Goal: Task Accomplishment & Management: Use online tool/utility

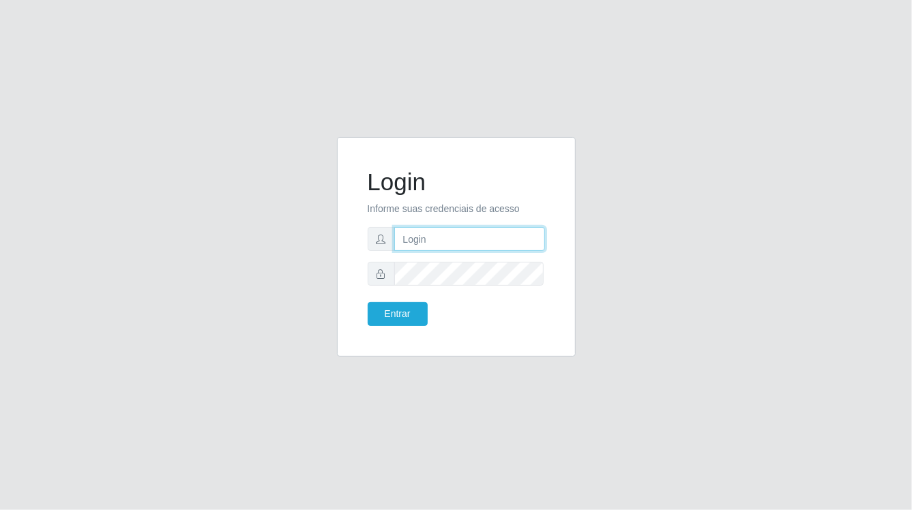
click at [456, 245] on input "text" at bounding box center [469, 239] width 151 height 24
type input "william@ideal"
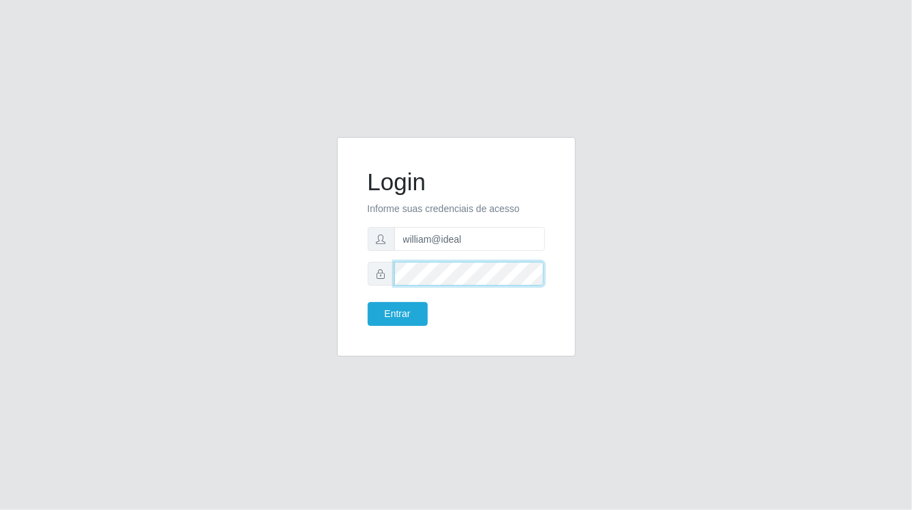
click at [368, 302] on button "Entrar" at bounding box center [398, 314] width 60 height 24
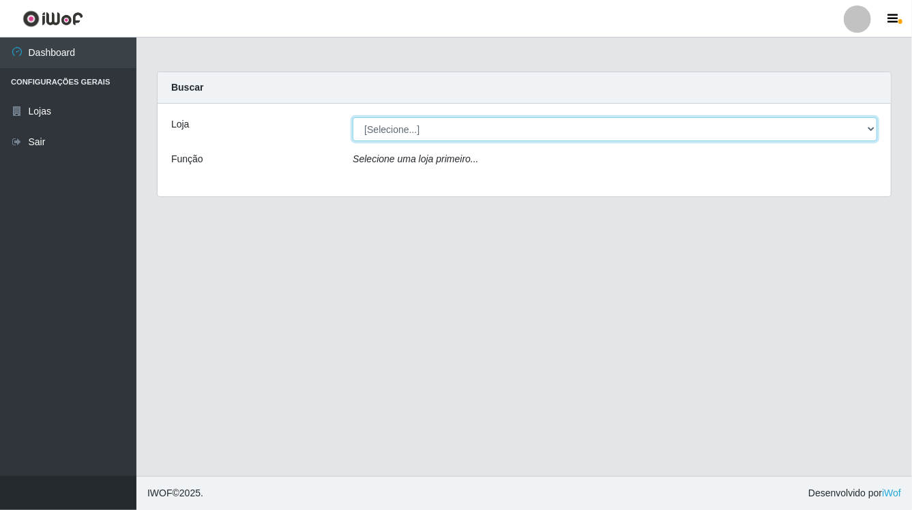
click at [446, 129] on select "[Selecione...] Ideal - Conceição" at bounding box center [615, 129] width 524 height 24
select select "231"
click at [353, 117] on select "[Selecione...] Ideal - Conceição" at bounding box center [615, 129] width 524 height 24
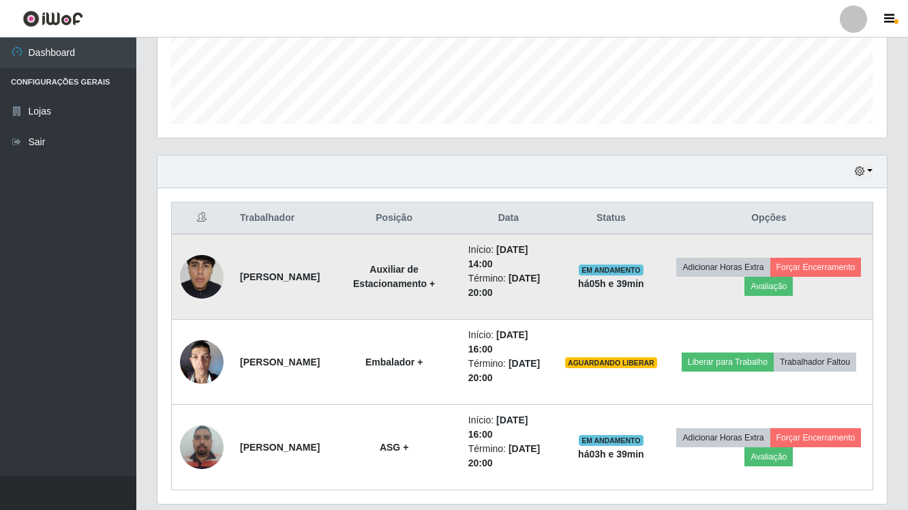
scroll to position [412, 0]
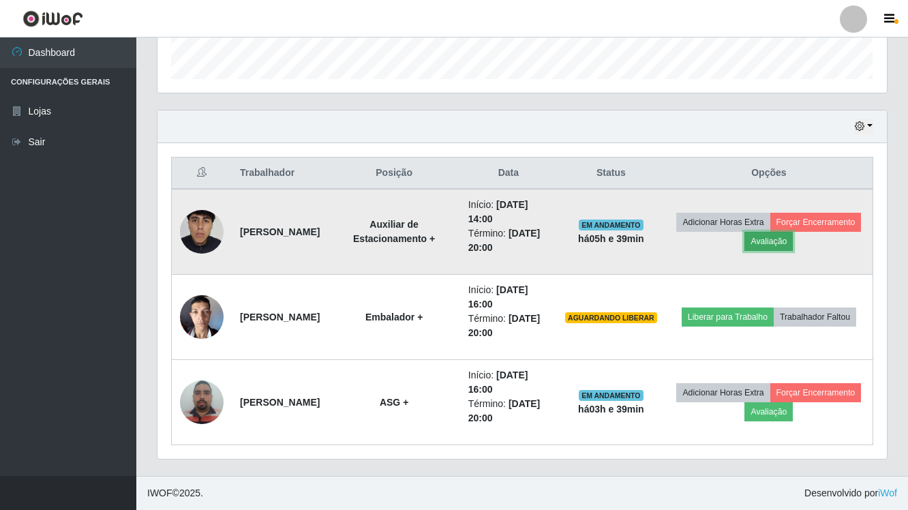
click at [793, 246] on button "Avaliação" at bounding box center [769, 241] width 48 height 19
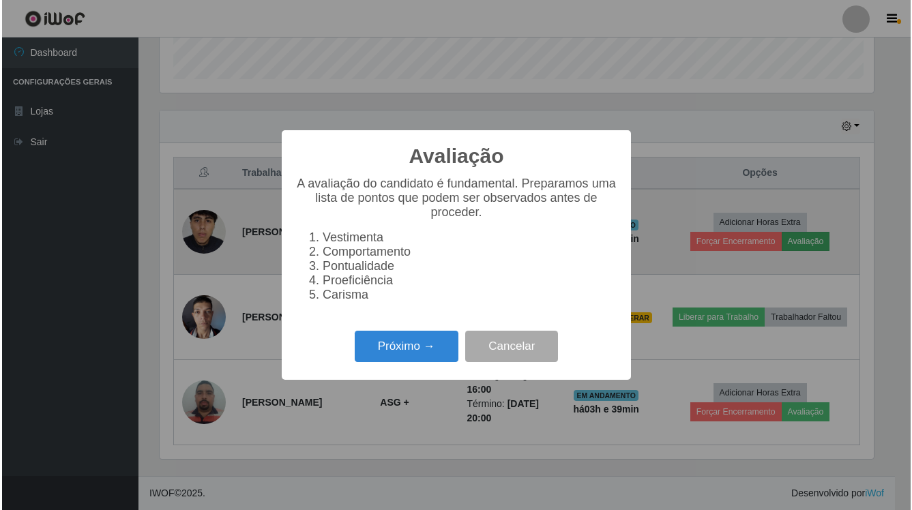
scroll to position [284, 717]
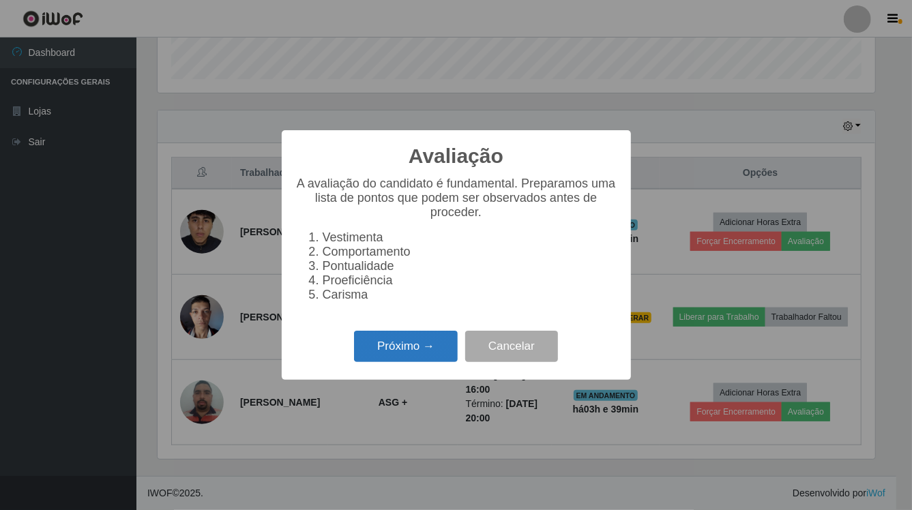
click at [431, 342] on button "Próximo →" at bounding box center [406, 347] width 104 height 32
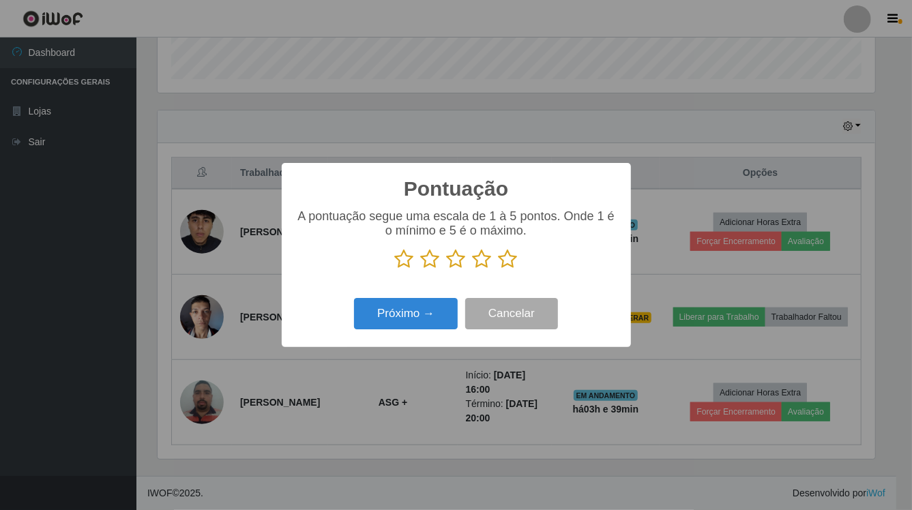
scroll to position [681599, 681165]
click at [509, 265] on icon at bounding box center [507, 259] width 19 height 20
click at [498, 269] on input "radio" at bounding box center [498, 269] width 0 height 0
click at [400, 306] on button "Próximo →" at bounding box center [406, 314] width 104 height 32
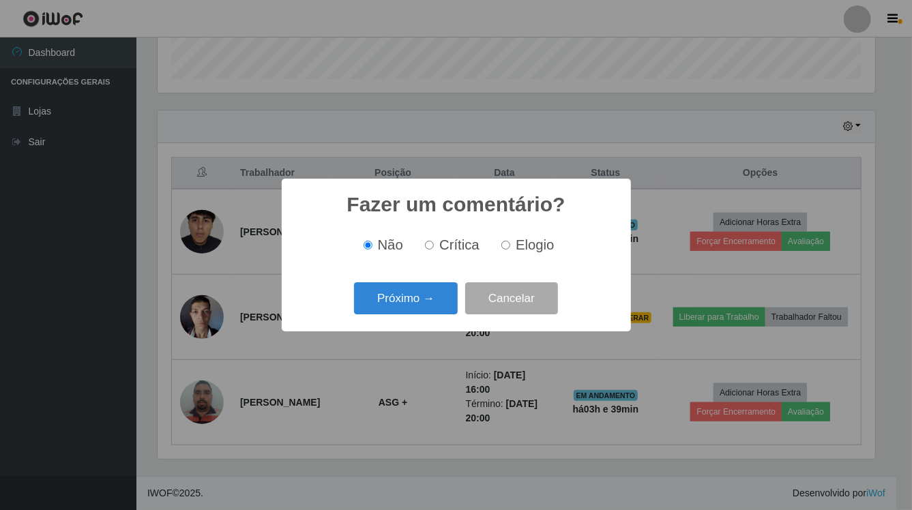
click at [400, 306] on button "Próximo →" at bounding box center [406, 298] width 104 height 32
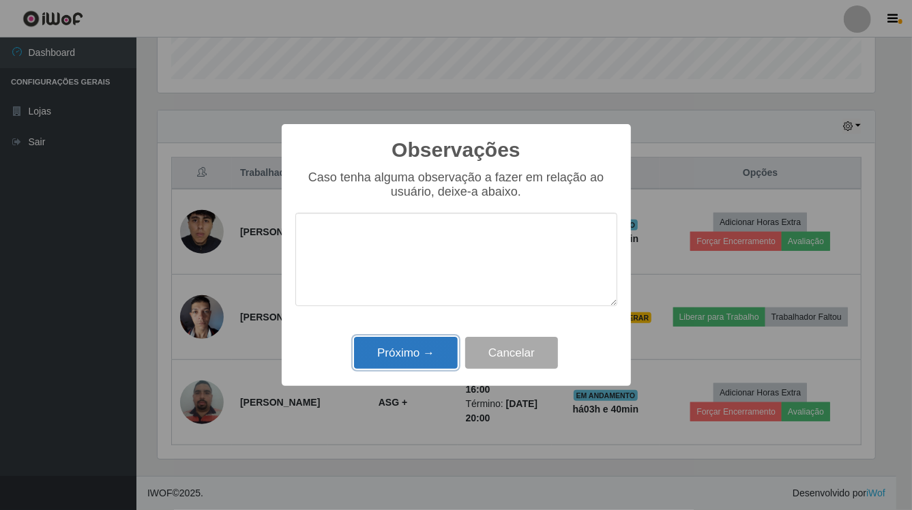
click at [415, 353] on button "Próximo →" at bounding box center [406, 353] width 104 height 32
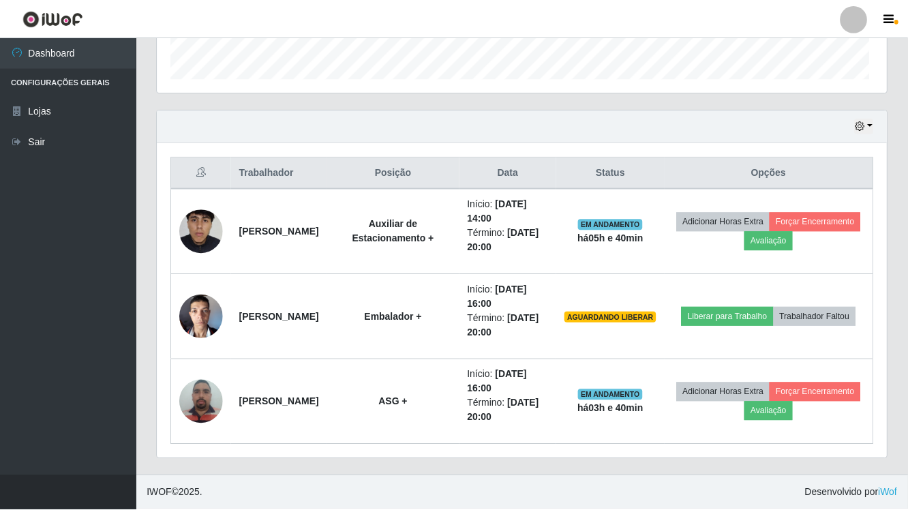
scroll to position [284, 729]
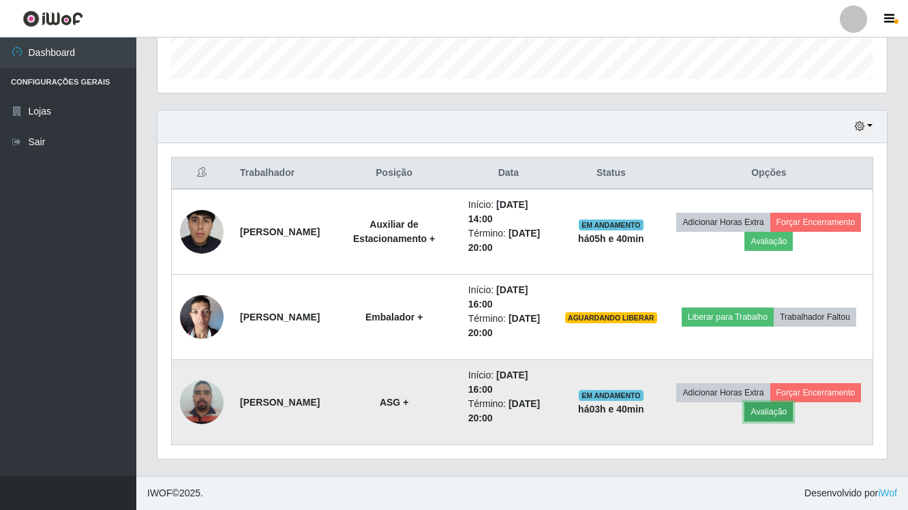
click at [793, 415] on button "Avaliação" at bounding box center [769, 411] width 48 height 19
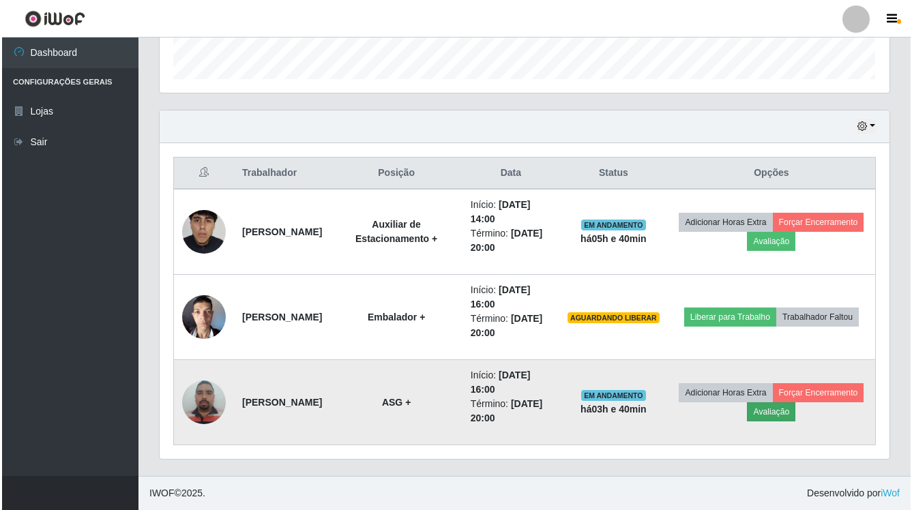
scroll to position [284, 717]
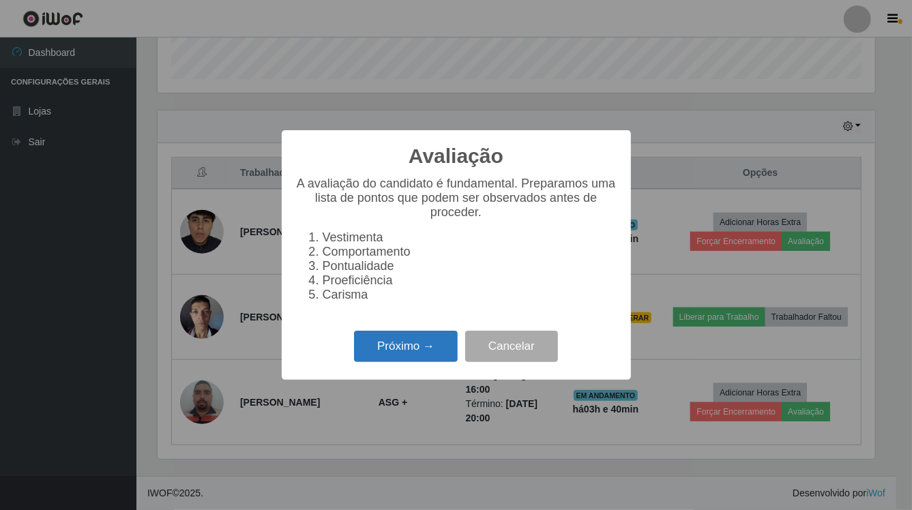
click at [425, 352] on button "Próximo →" at bounding box center [406, 347] width 104 height 32
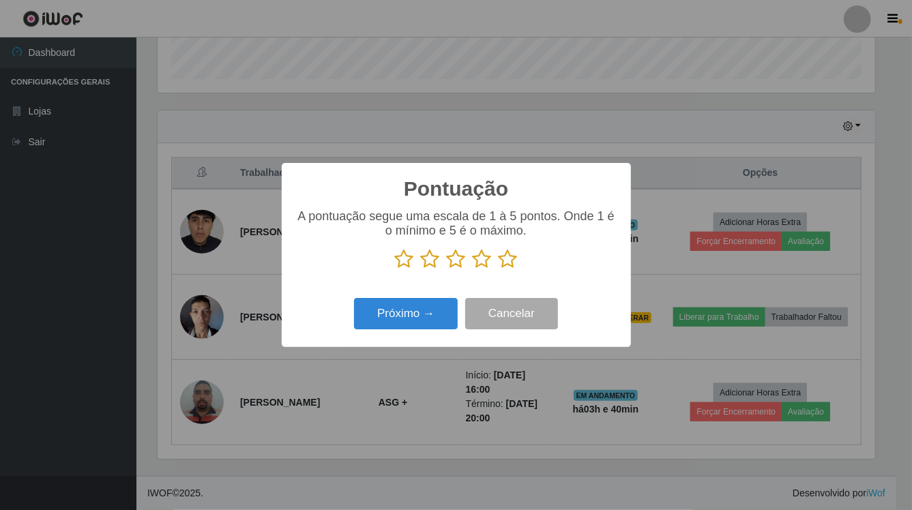
scroll to position [681599, 681165]
click at [508, 260] on icon at bounding box center [507, 259] width 19 height 20
click at [498, 269] on input "radio" at bounding box center [498, 269] width 0 height 0
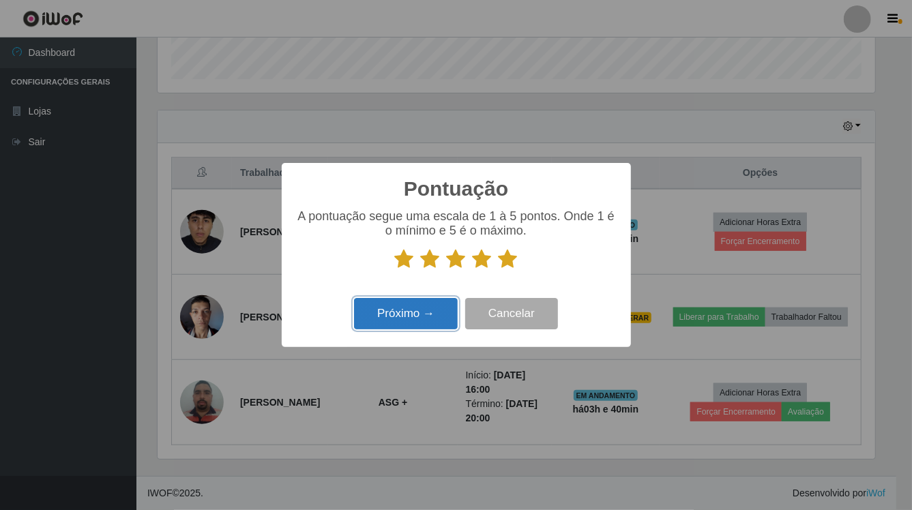
click at [453, 315] on button "Próximo →" at bounding box center [406, 314] width 104 height 32
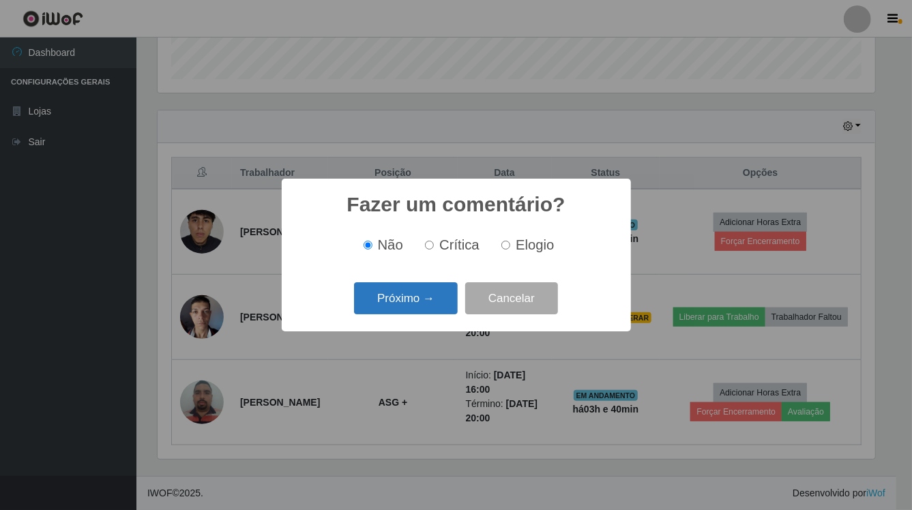
click at [445, 299] on button "Próximo →" at bounding box center [406, 298] width 104 height 32
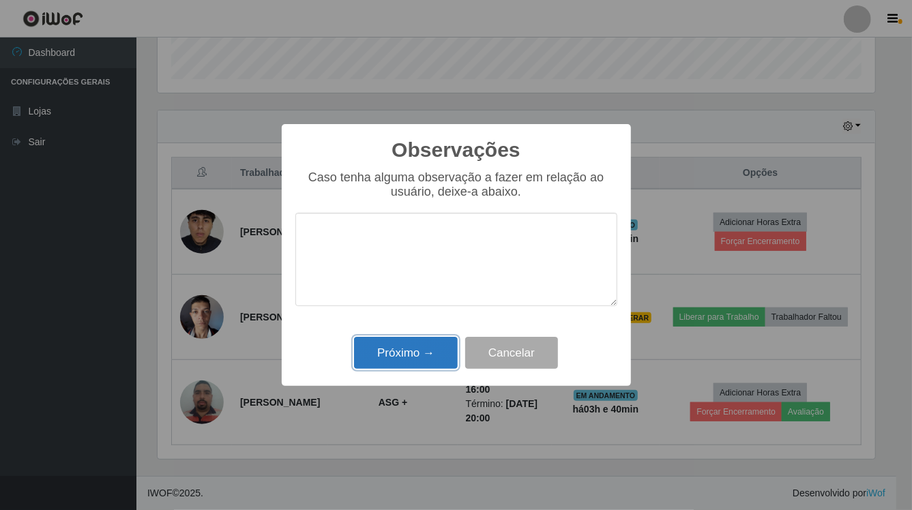
click at [426, 356] on button "Próximo →" at bounding box center [406, 353] width 104 height 32
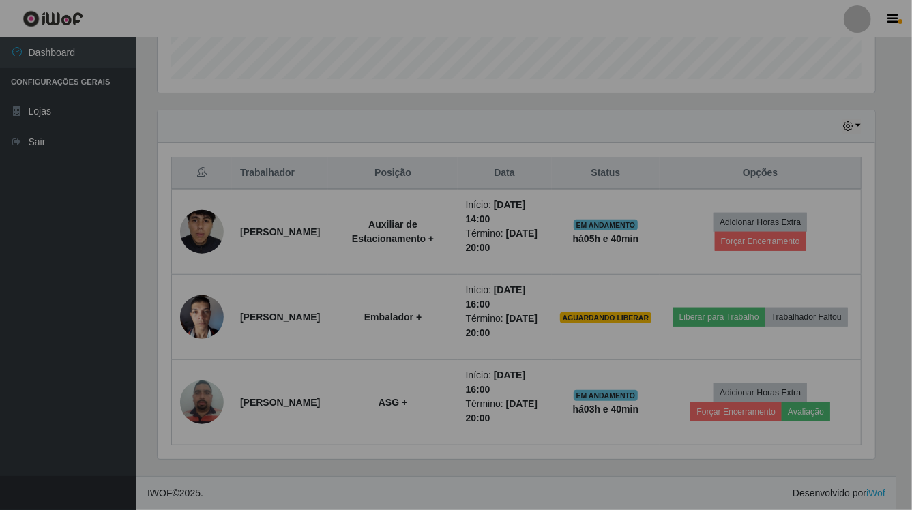
scroll to position [284, 729]
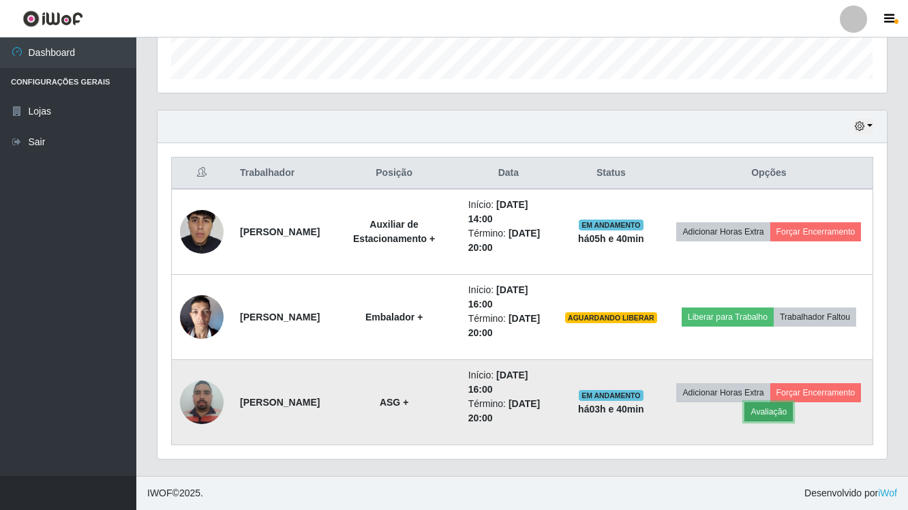
click at [793, 415] on button "Avaliação" at bounding box center [769, 411] width 48 height 19
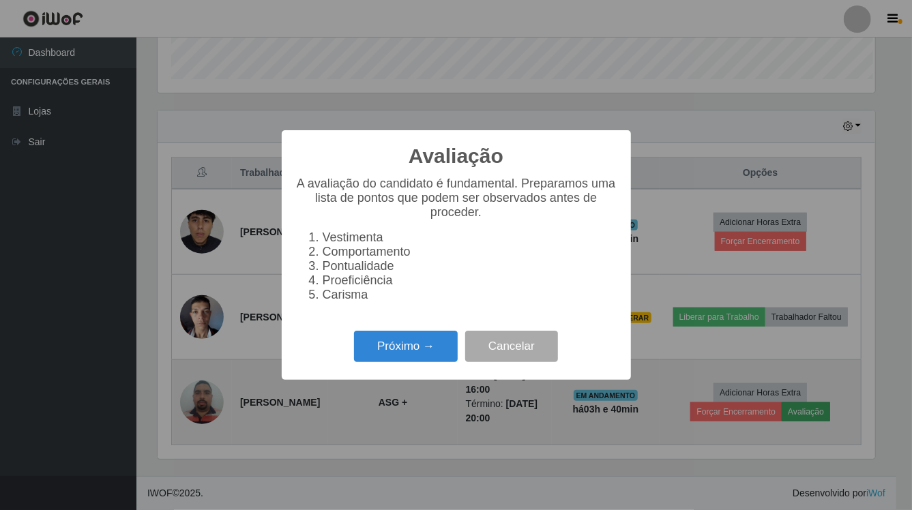
scroll to position [284, 717]
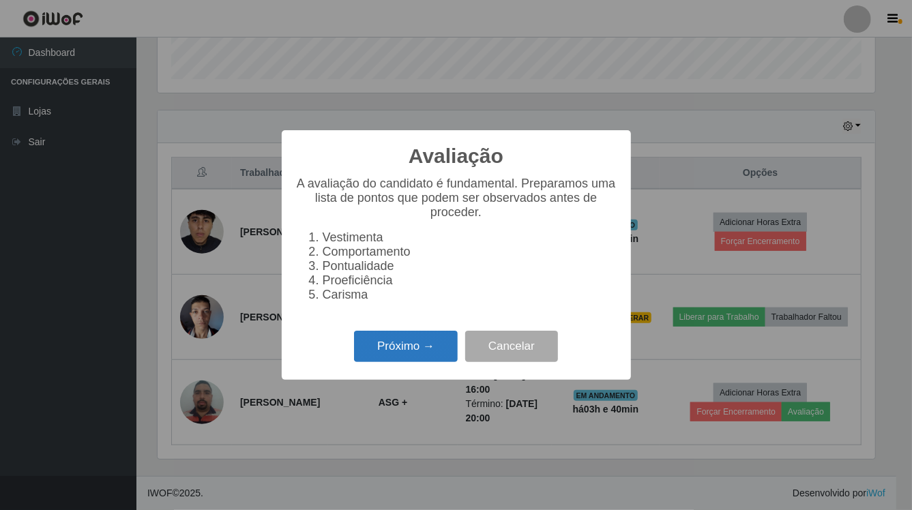
click at [435, 355] on button "Próximo →" at bounding box center [406, 347] width 104 height 32
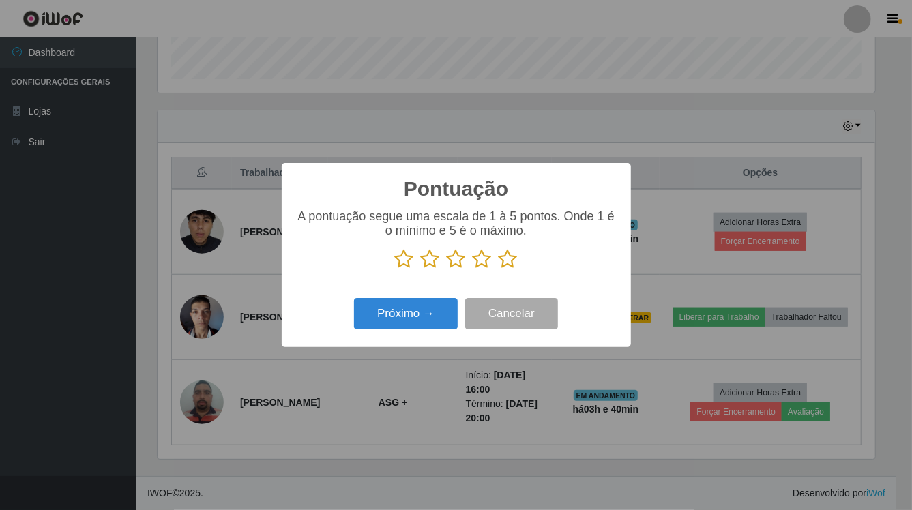
click at [505, 252] on icon at bounding box center [507, 259] width 19 height 20
click at [498, 269] on input "radio" at bounding box center [498, 269] width 0 height 0
click at [423, 306] on button "Próximo →" at bounding box center [406, 314] width 104 height 32
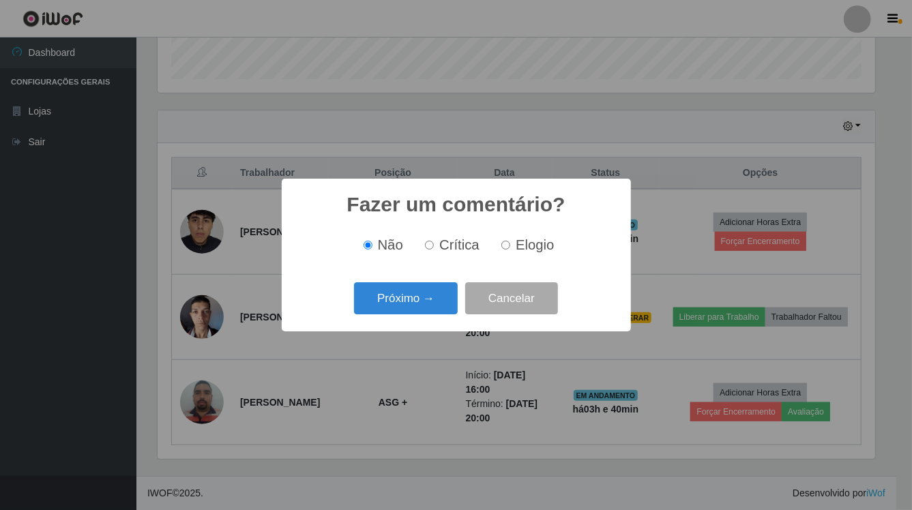
click at [423, 306] on button "Próximo →" at bounding box center [406, 298] width 104 height 32
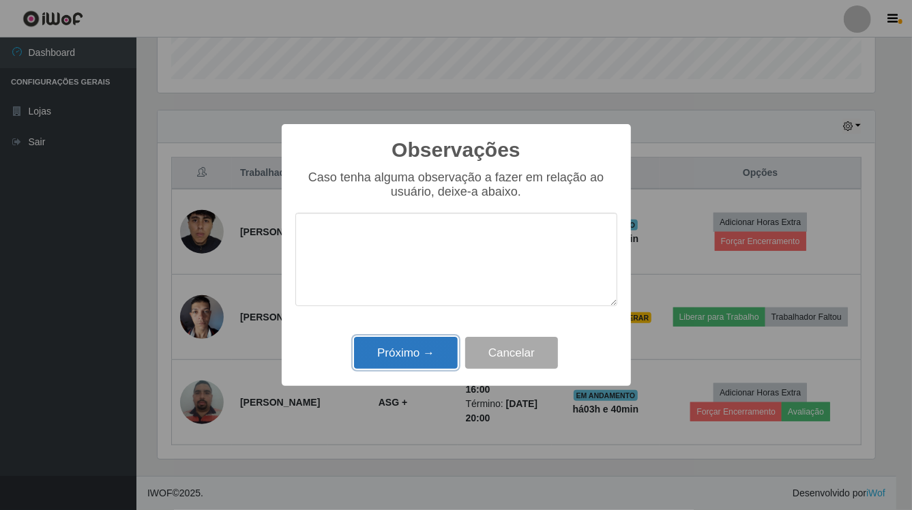
click at [419, 353] on button "Próximo →" at bounding box center [406, 353] width 104 height 32
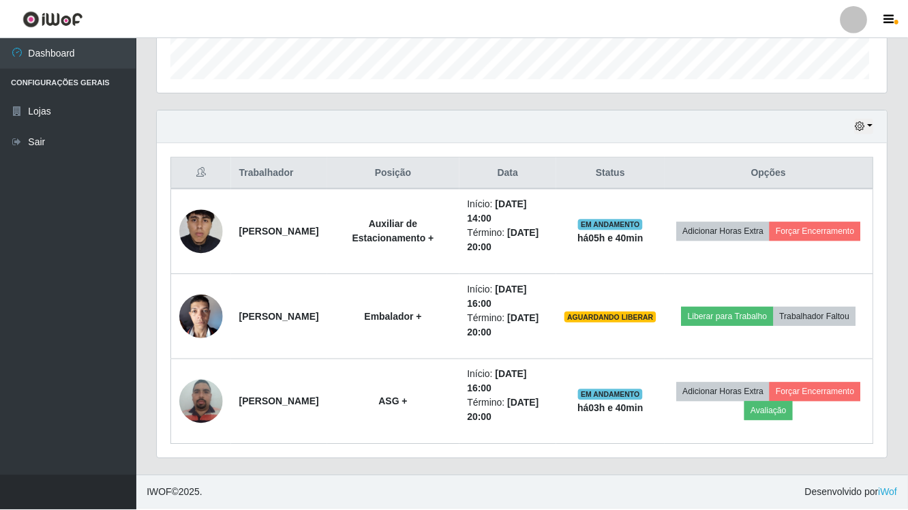
scroll to position [284, 729]
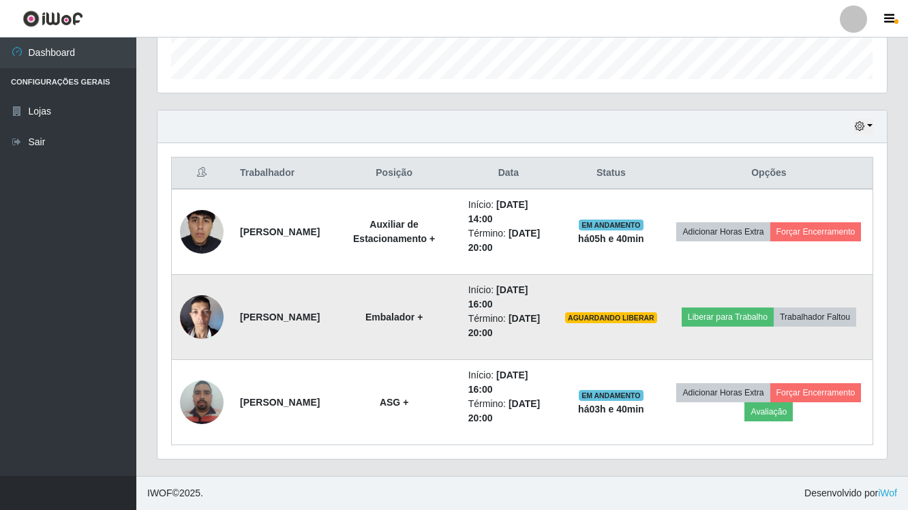
click at [214, 320] on img at bounding box center [202, 317] width 44 height 58
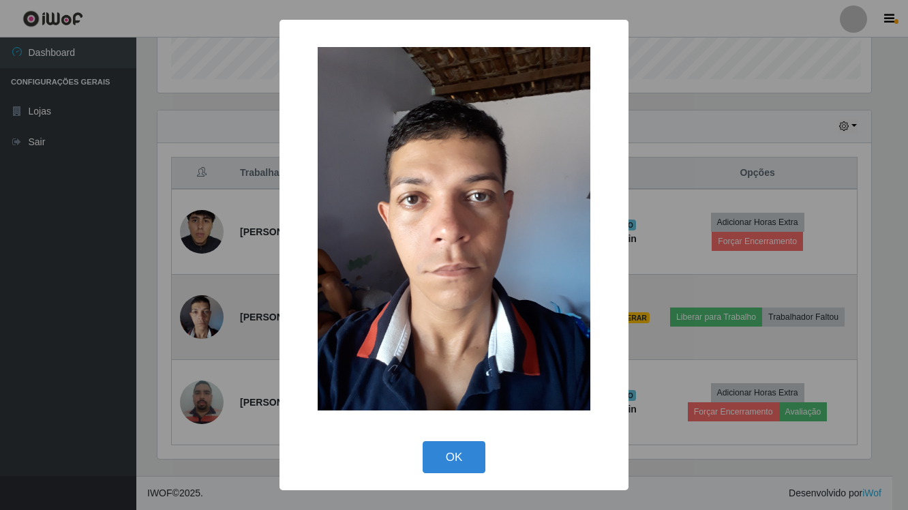
scroll to position [284, 717]
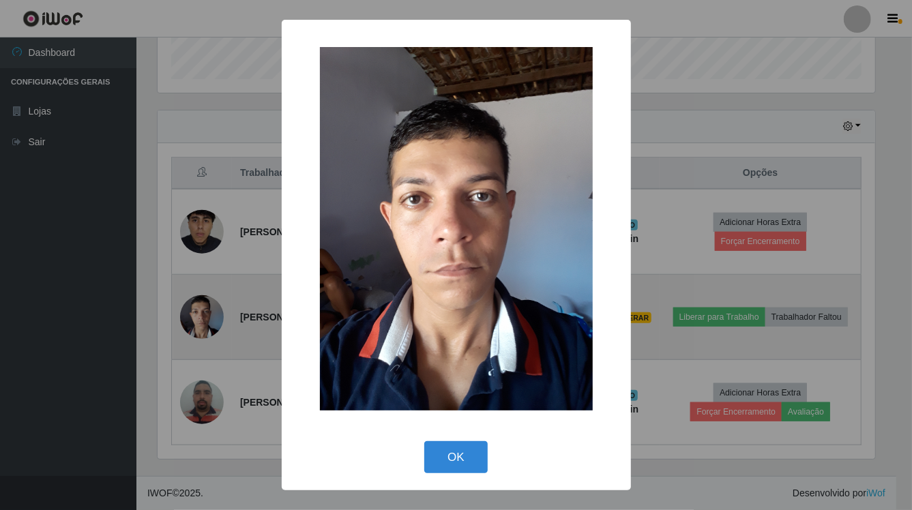
click at [214, 320] on div "× OK Cancel" at bounding box center [456, 255] width 912 height 510
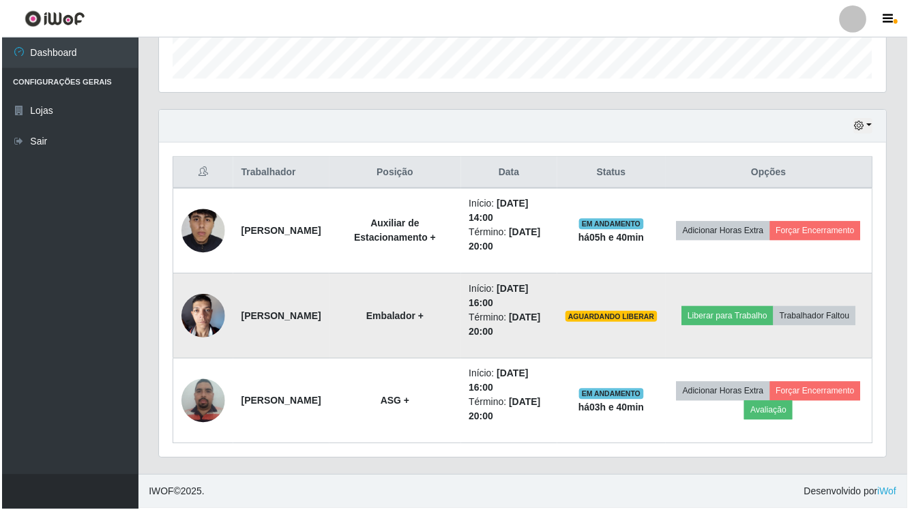
scroll to position [284, 729]
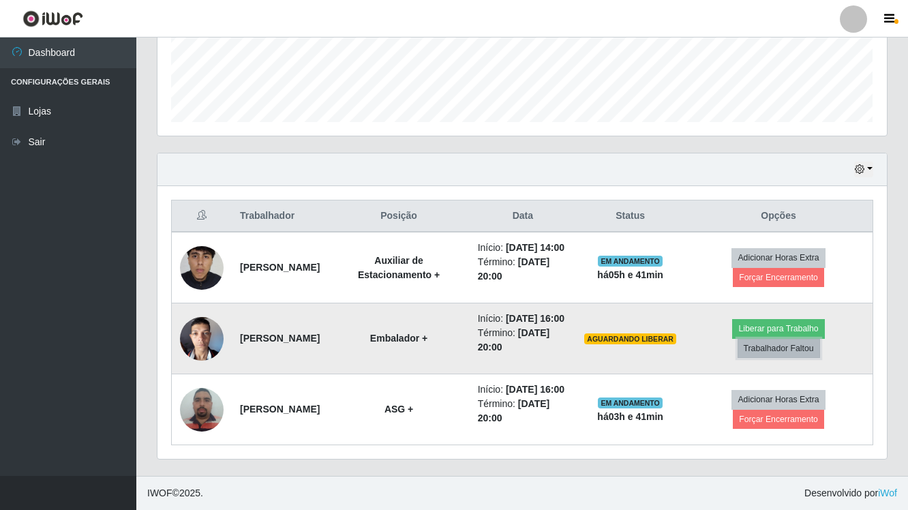
click at [809, 339] on button "Trabalhador Faltou" at bounding box center [779, 348] width 83 height 19
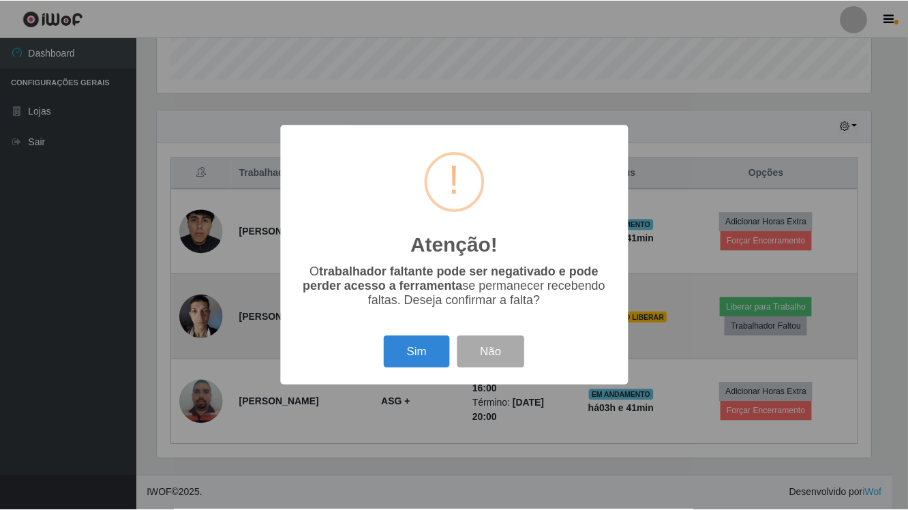
scroll to position [284, 717]
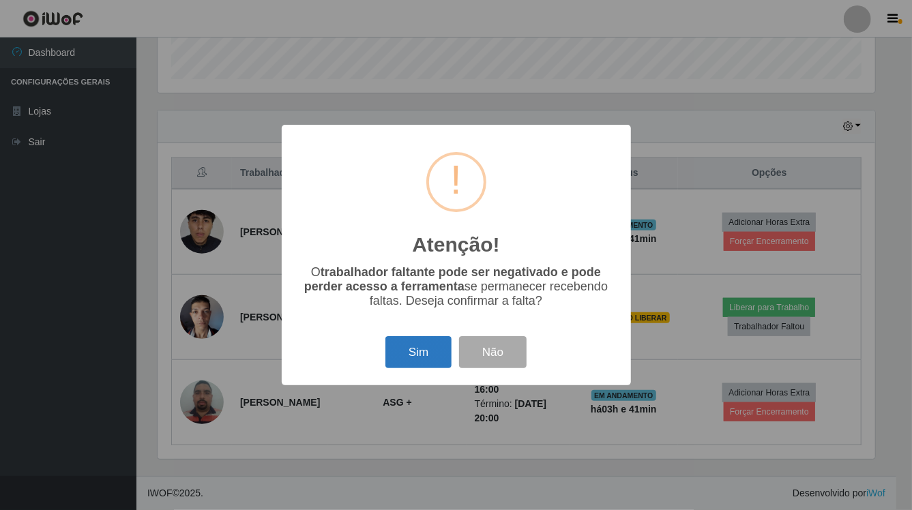
click at [401, 363] on button "Sim" at bounding box center [418, 352] width 66 height 32
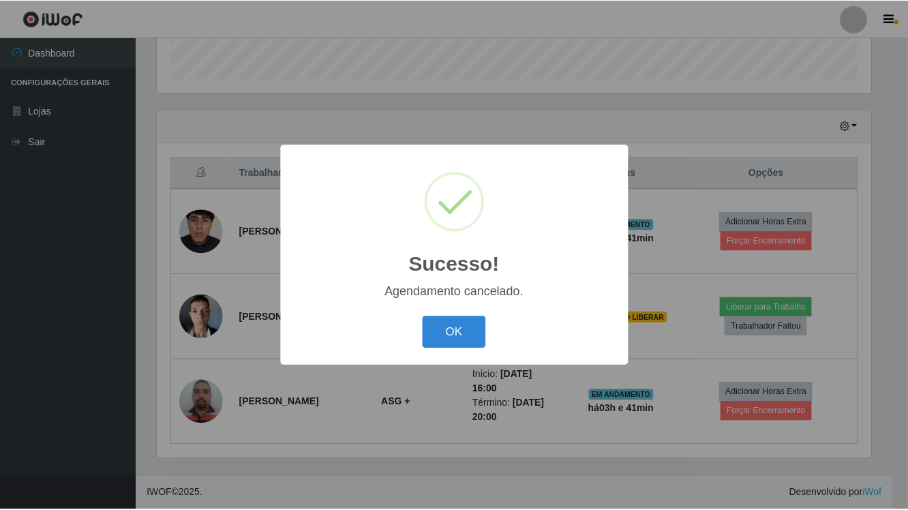
scroll to position [326, 0]
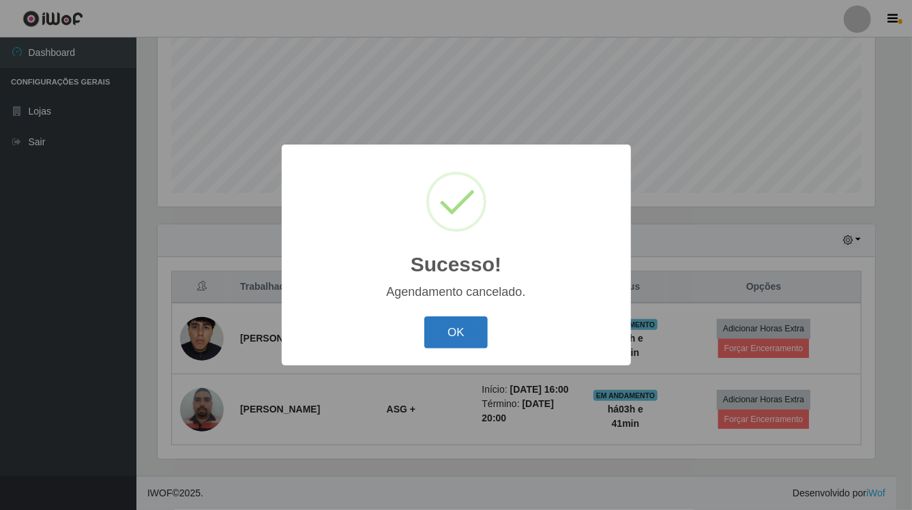
click at [449, 335] on button "OK" at bounding box center [455, 332] width 63 height 32
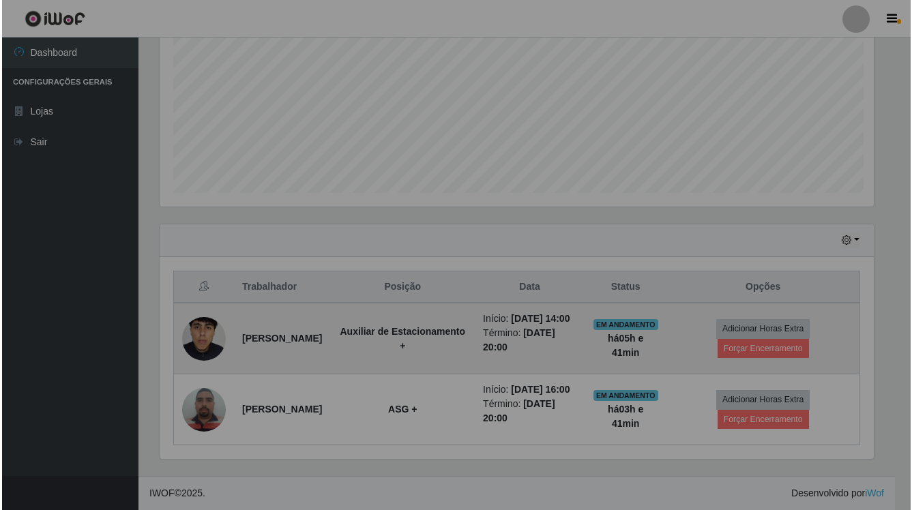
scroll to position [284, 729]
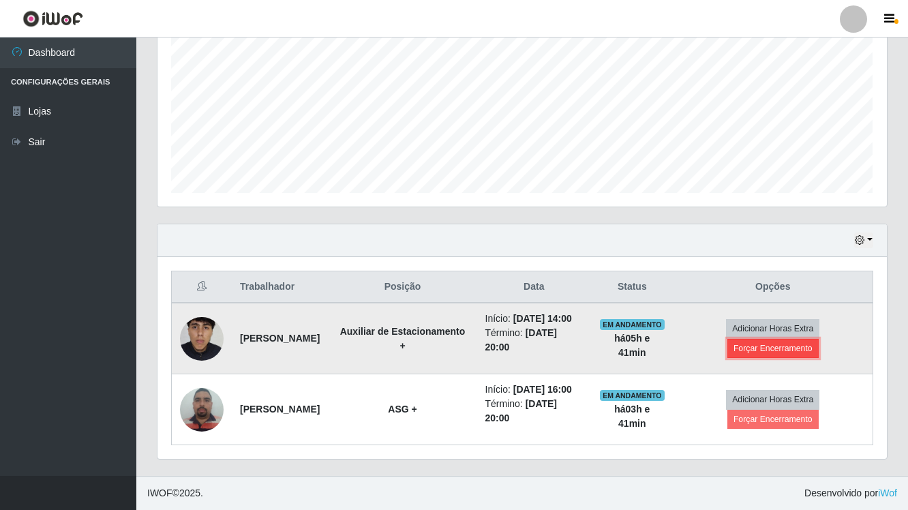
click at [757, 339] on button "Forçar Encerramento" at bounding box center [773, 348] width 91 height 19
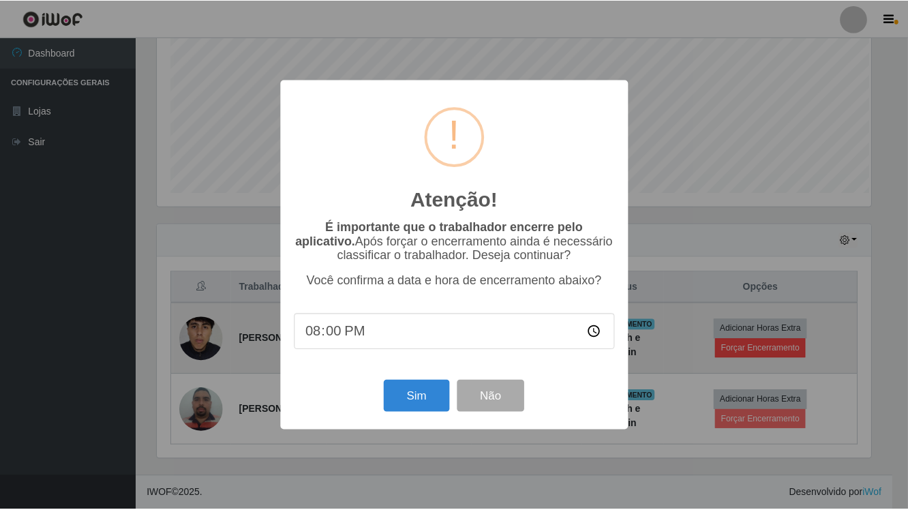
scroll to position [284, 717]
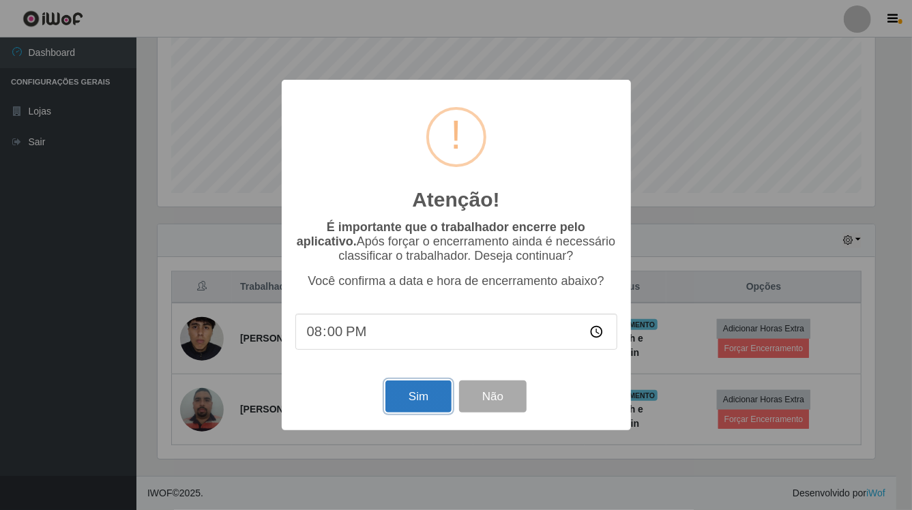
click at [434, 407] on button "Sim" at bounding box center [418, 396] width 66 height 32
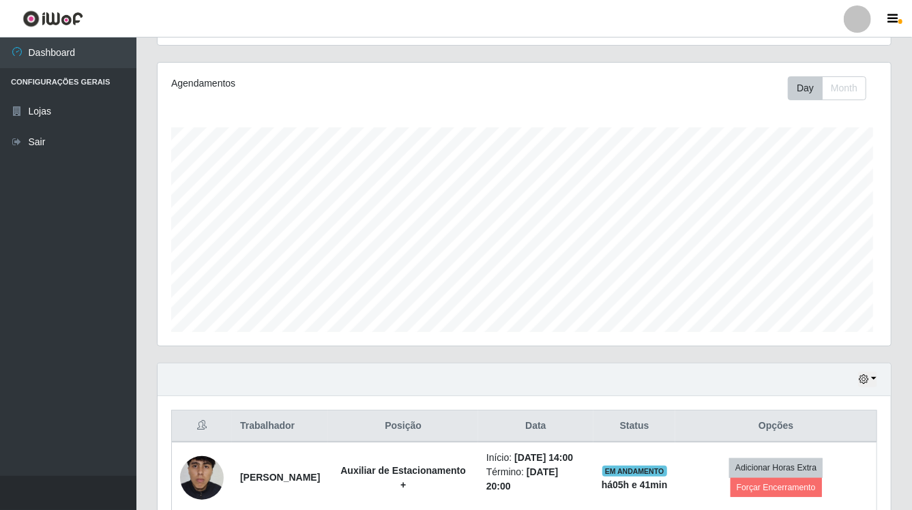
scroll to position [0, 0]
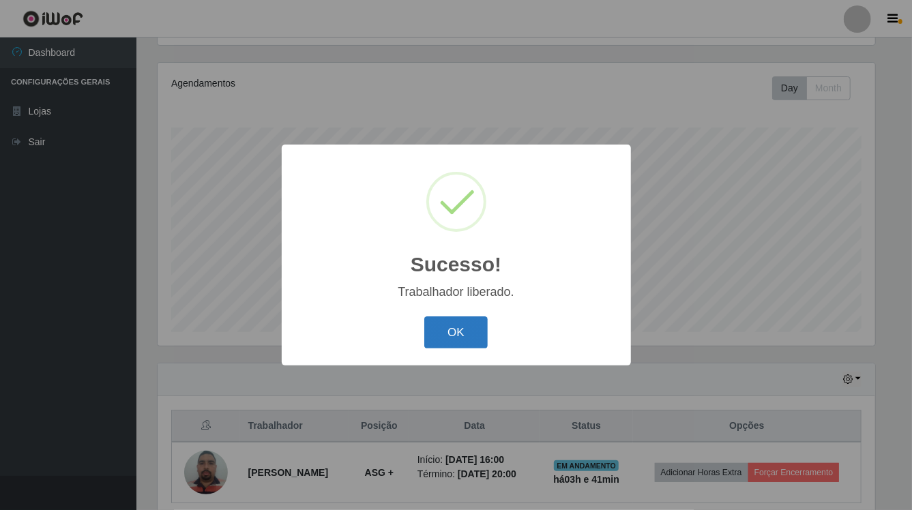
click at [450, 341] on button "OK" at bounding box center [455, 332] width 63 height 32
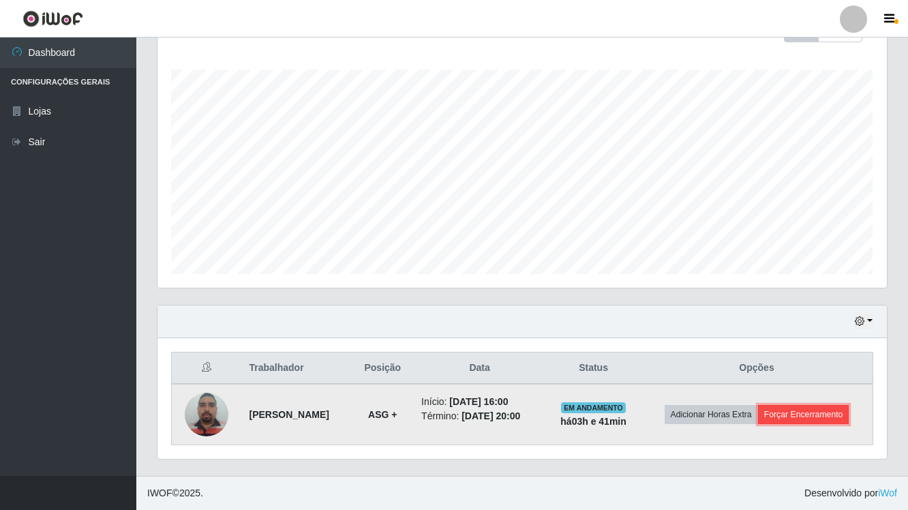
click at [778, 413] on button "Forçar Encerramento" at bounding box center [803, 414] width 91 height 19
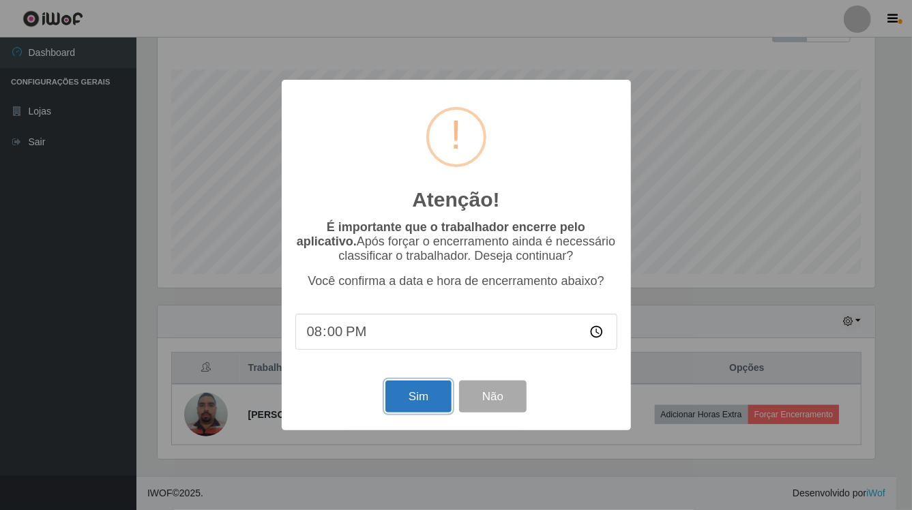
click at [406, 401] on button "Sim" at bounding box center [418, 396] width 66 height 32
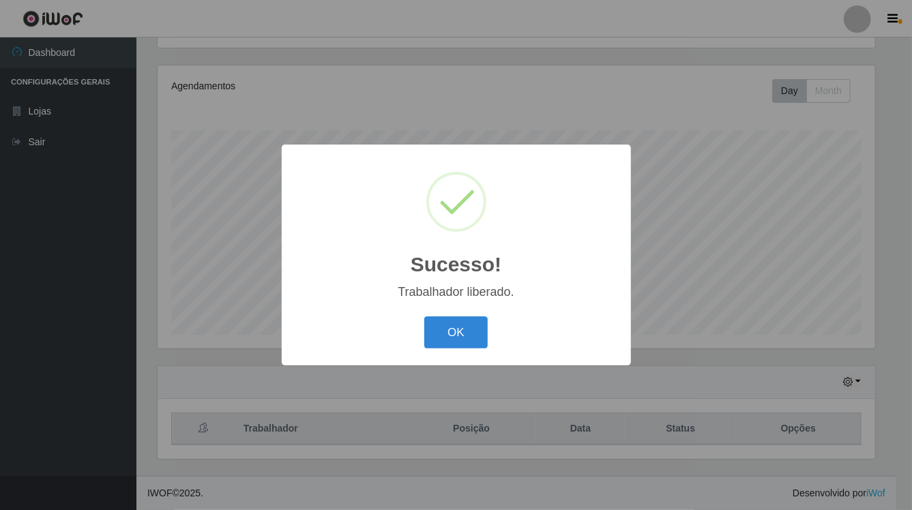
drag, startPoint x: 451, startPoint y: 340, endPoint x: 352, endPoint y: 309, distance: 104.2
click at [445, 338] on button "OK" at bounding box center [455, 332] width 63 height 32
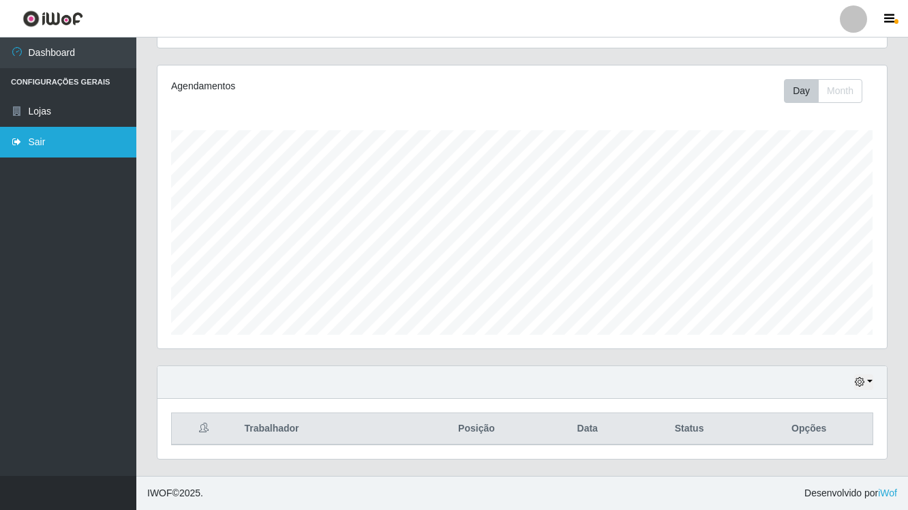
click at [110, 135] on link "Sair" at bounding box center [68, 142] width 136 height 31
